Goal: Task Accomplishment & Management: Manage account settings

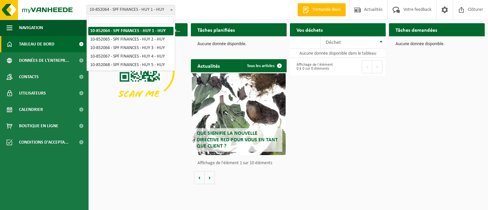
click at [137, 11] on span "10-852064 - SPF FINANCES - HUY 1 - HUY" at bounding box center [131, 9] width 88 height 9
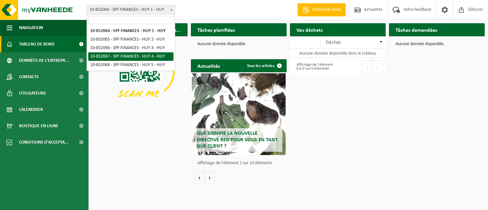
select select "96941"
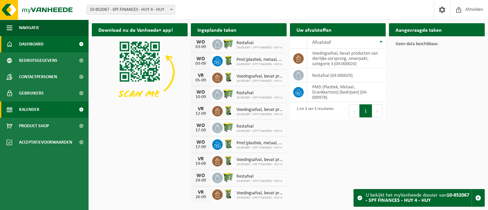
click at [47, 110] on link "Kalender" at bounding box center [44, 110] width 88 height 16
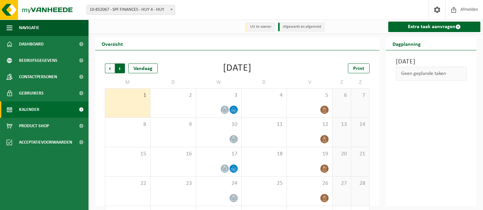
click at [110, 71] on span "Vorige" at bounding box center [110, 69] width 10 height 10
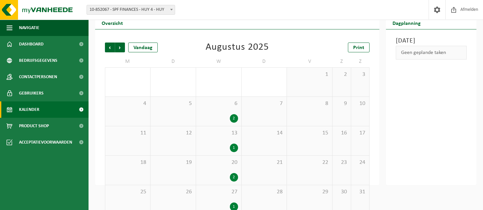
scroll to position [32, 0]
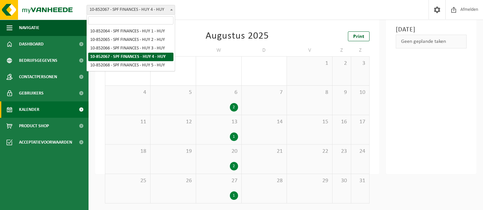
click at [149, 13] on span "10-852067 - SPF FINANCES - HUY 4 - HUY" at bounding box center [131, 9] width 88 height 9
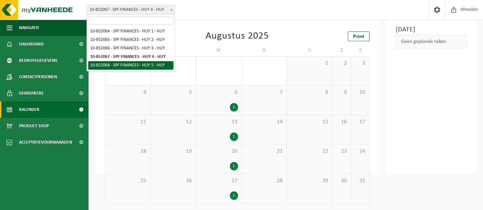
select select "96942"
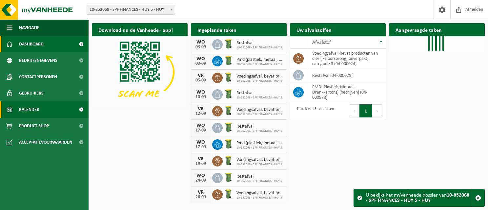
click at [36, 109] on span "Kalender" at bounding box center [29, 110] width 20 height 16
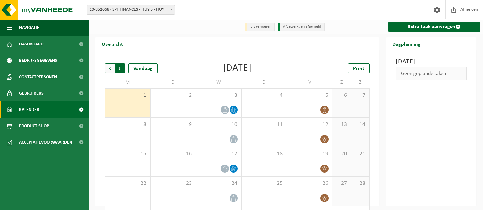
click at [107, 70] on span "Vorige" at bounding box center [110, 69] width 10 height 10
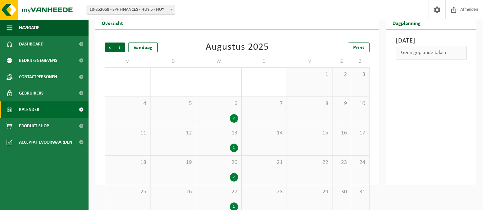
scroll to position [32, 0]
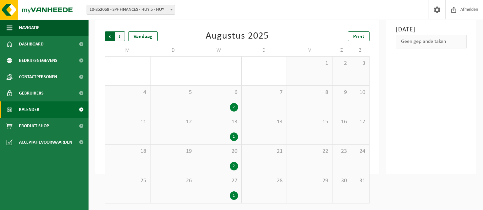
click at [121, 40] on span "Volgende" at bounding box center [120, 36] width 10 height 10
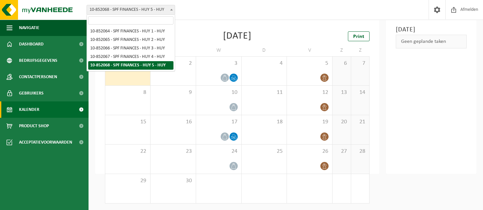
click at [128, 13] on span "10-852068 - SPF FINANCES - HUY 5 - HUY" at bounding box center [131, 9] width 88 height 9
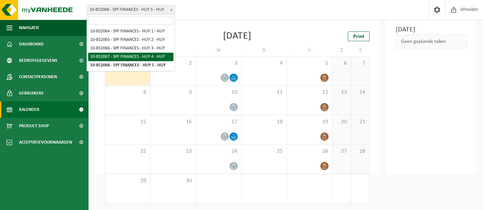
select select "96941"
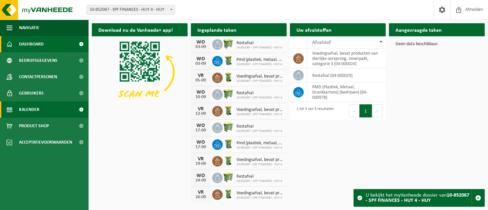
click at [41, 112] on link "Kalender" at bounding box center [44, 110] width 88 height 16
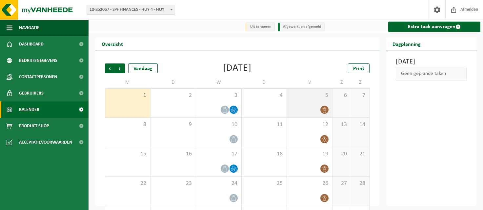
click at [318, 111] on div at bounding box center [309, 110] width 39 height 9
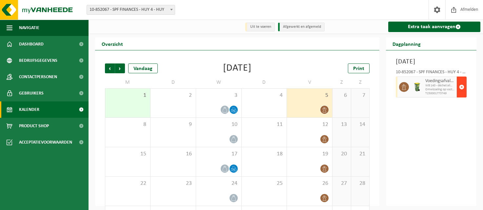
click at [460, 94] on span "button" at bounding box center [461, 87] width 5 height 13
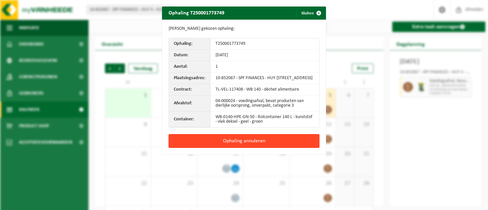
click at [282, 146] on button "Ophaling annuleren" at bounding box center [243, 141] width 151 height 14
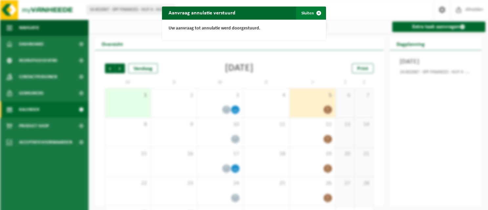
click at [301, 10] on button "Sluiten" at bounding box center [310, 13] width 29 height 13
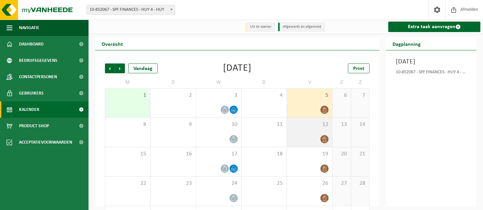
click at [313, 130] on div "12" at bounding box center [309, 132] width 45 height 29
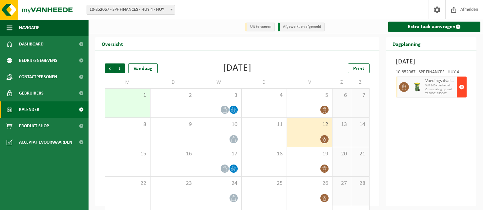
click at [459, 94] on span "button" at bounding box center [461, 87] width 5 height 13
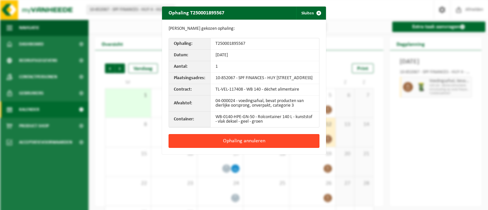
click at [263, 148] on button "Ophaling annuleren" at bounding box center [243, 141] width 151 height 14
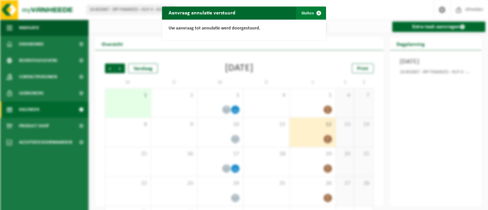
click at [303, 12] on button "Sluiten" at bounding box center [310, 13] width 29 height 13
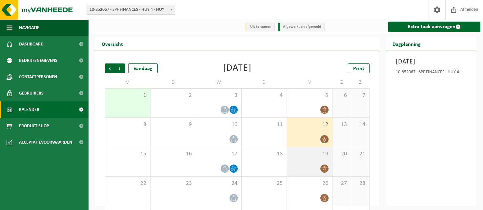
click at [320, 163] on div "19" at bounding box center [309, 161] width 45 height 29
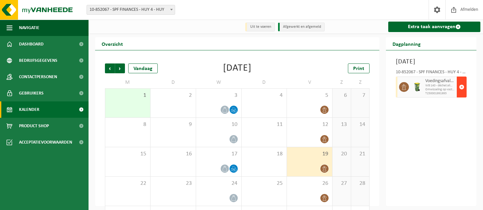
click at [460, 94] on span "button" at bounding box center [461, 87] width 5 height 13
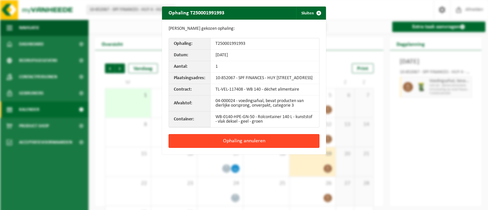
click at [259, 144] on button "Ophaling annuleren" at bounding box center [243, 141] width 151 height 14
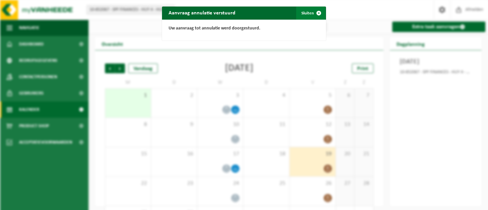
click at [301, 17] on button "Sluiten" at bounding box center [310, 13] width 29 height 13
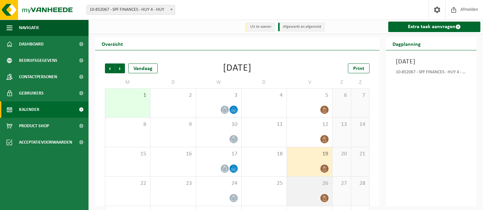
click at [315, 196] on div at bounding box center [309, 198] width 39 height 9
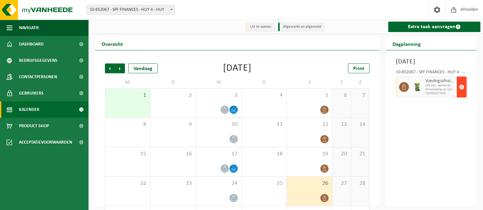
click at [466, 97] on button "button" at bounding box center [462, 87] width 10 height 21
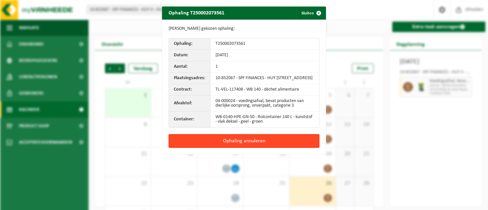
click at [286, 144] on button "Ophaling annuleren" at bounding box center [243, 141] width 151 height 14
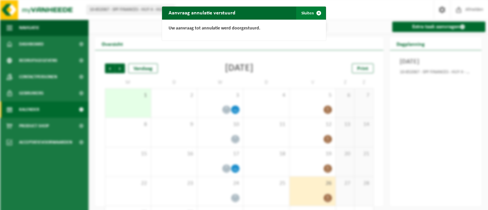
click at [304, 15] on button "Sluiten" at bounding box center [310, 13] width 29 height 13
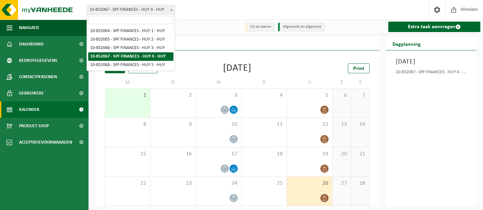
click at [122, 11] on span "10-852067 - SPF FINANCES - HUY 4 - HUY" at bounding box center [131, 9] width 88 height 9
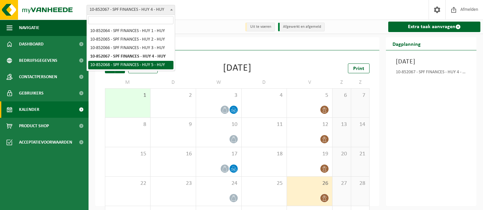
select select "96942"
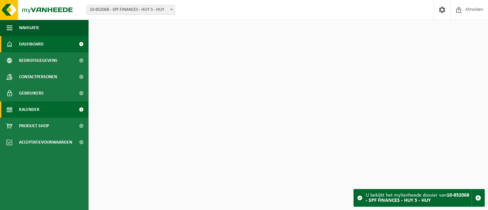
click at [50, 107] on link "Kalender" at bounding box center [44, 110] width 88 height 16
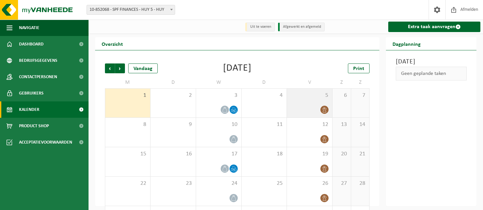
click at [303, 102] on div "5" at bounding box center [309, 103] width 45 height 29
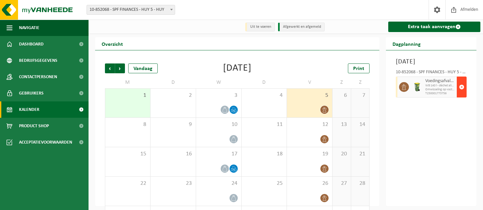
click at [461, 94] on span "button" at bounding box center [461, 87] width 5 height 13
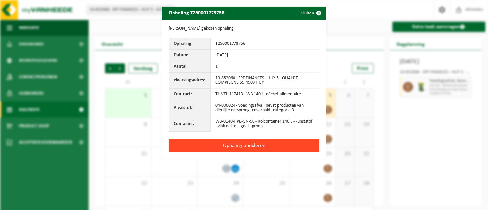
click at [272, 147] on button "Ophaling annuleren" at bounding box center [243, 146] width 151 height 14
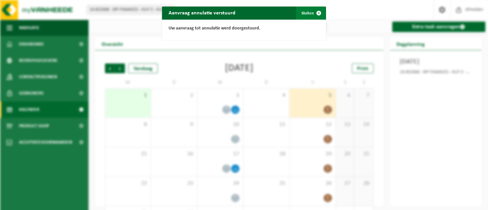
click at [299, 15] on button "Sluiten" at bounding box center [310, 13] width 29 height 13
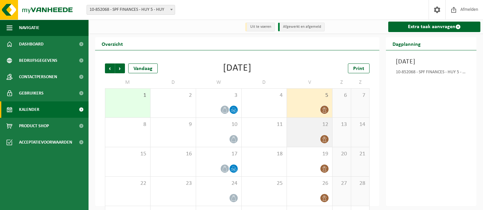
click at [306, 138] on div at bounding box center [309, 139] width 39 height 9
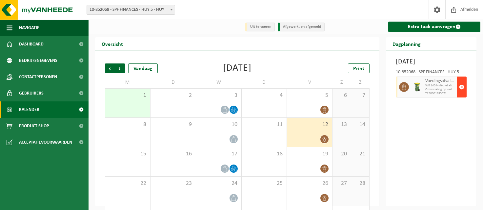
click at [459, 94] on span "button" at bounding box center [461, 87] width 5 height 13
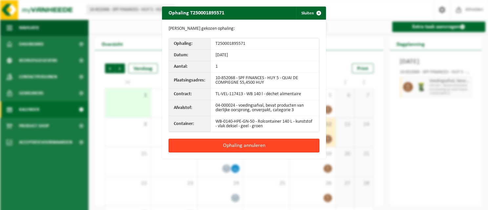
click at [284, 146] on button "Ophaling annuleren" at bounding box center [243, 146] width 151 height 14
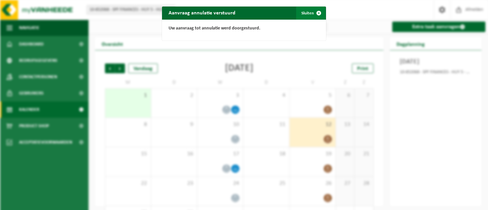
click at [302, 16] on button "Sluiten" at bounding box center [310, 13] width 29 height 13
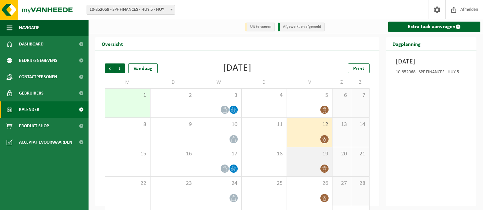
click at [306, 170] on div at bounding box center [309, 169] width 39 height 9
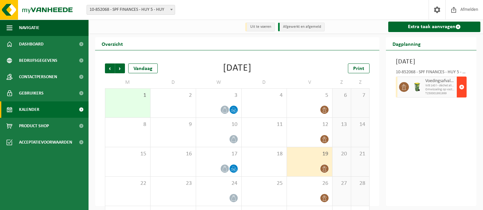
click at [459, 94] on span "button" at bounding box center [461, 87] width 5 height 13
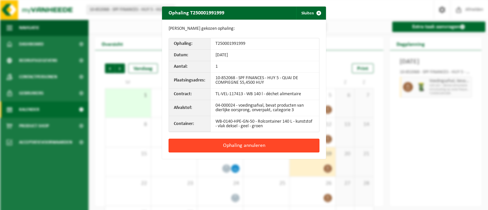
click at [250, 147] on button "Ophaling annuleren" at bounding box center [243, 146] width 151 height 14
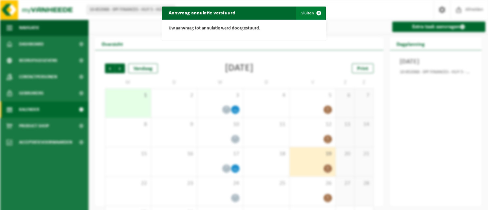
click at [298, 15] on button "Sluiten" at bounding box center [310, 13] width 29 height 13
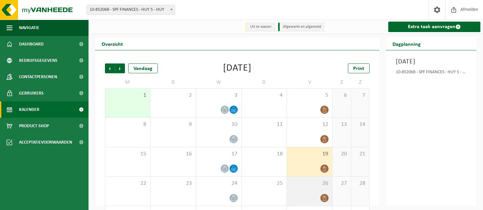
click at [307, 204] on div "26" at bounding box center [309, 191] width 45 height 29
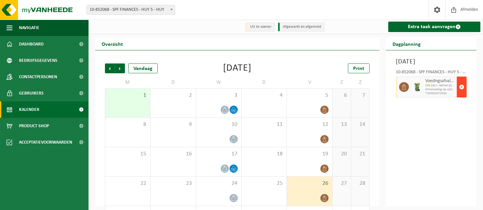
click at [461, 94] on span "button" at bounding box center [461, 87] width 5 height 13
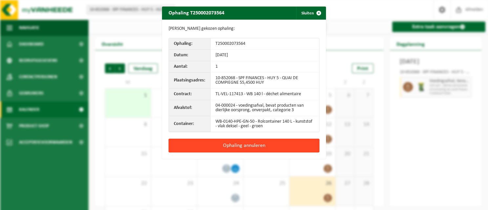
click at [276, 144] on button "Ophaling annuleren" at bounding box center [243, 146] width 151 height 14
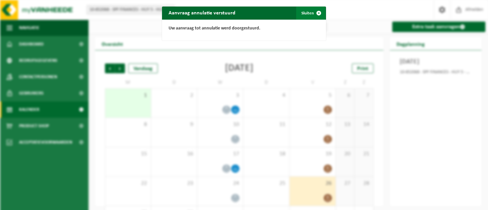
click at [302, 12] on button "Sluiten" at bounding box center [310, 13] width 29 height 13
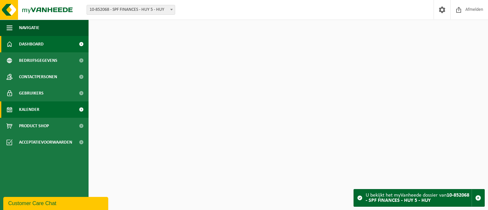
click at [34, 112] on span "Kalender" at bounding box center [29, 110] width 20 height 16
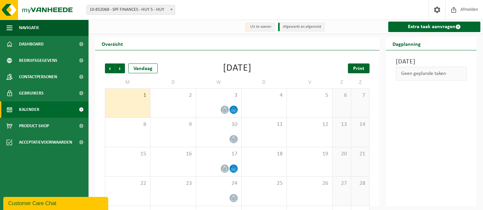
click at [364, 71] on span "Print" at bounding box center [358, 68] width 11 height 5
